Goal: Navigation & Orientation: Find specific page/section

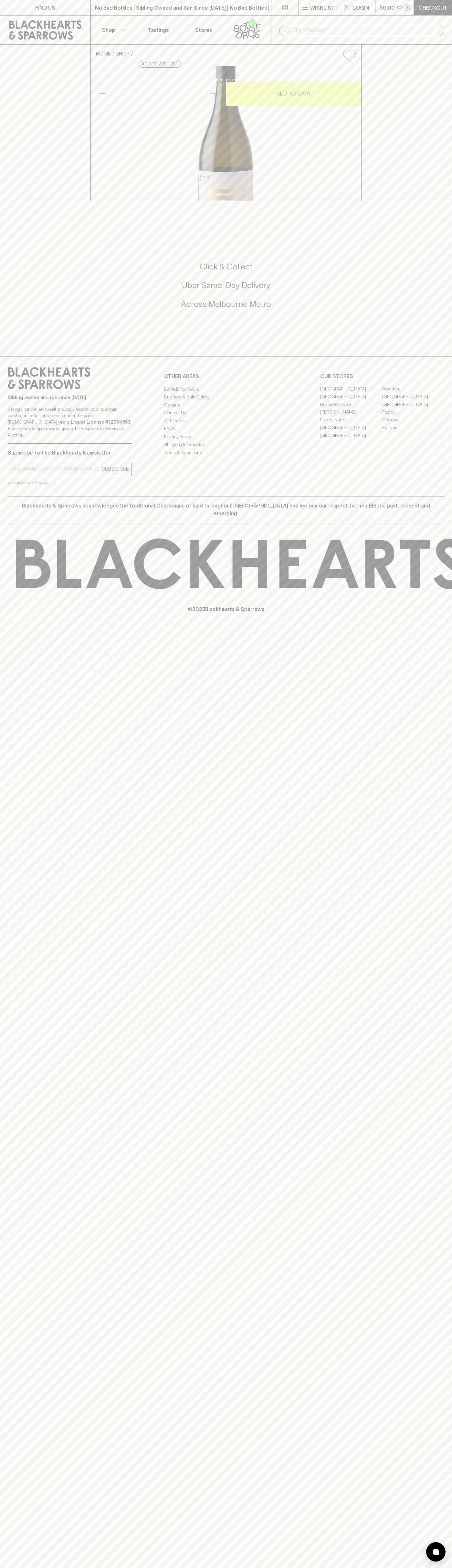
click at [169, 21] on link "Tastings" at bounding box center [158, 29] width 45 height 29
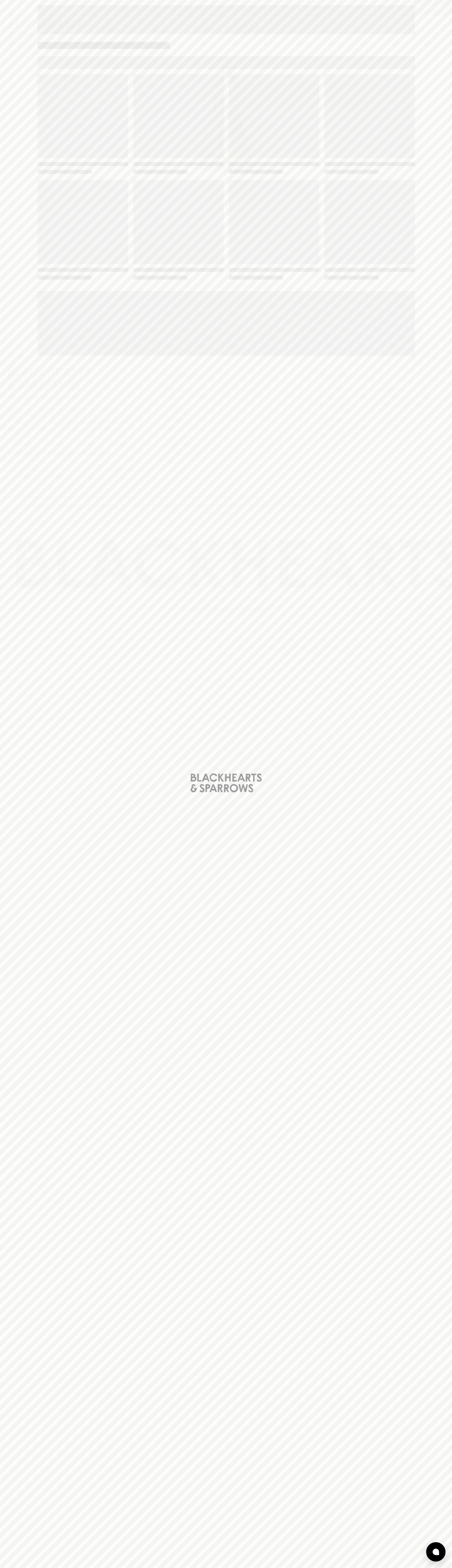
click at [447, 1364] on div "Loading" at bounding box center [226, 784] width 452 height 1568
click at [363, 1567] on html "FIND US | No Bad Bottles | Sibling Owned and Run Since [DATE] | No Bad Bottles …" at bounding box center [226, 784] width 452 height 1568
click at [12, 1191] on div "Loading" at bounding box center [226, 784] width 452 height 1568
